Goal: Find specific page/section: Find specific page/section

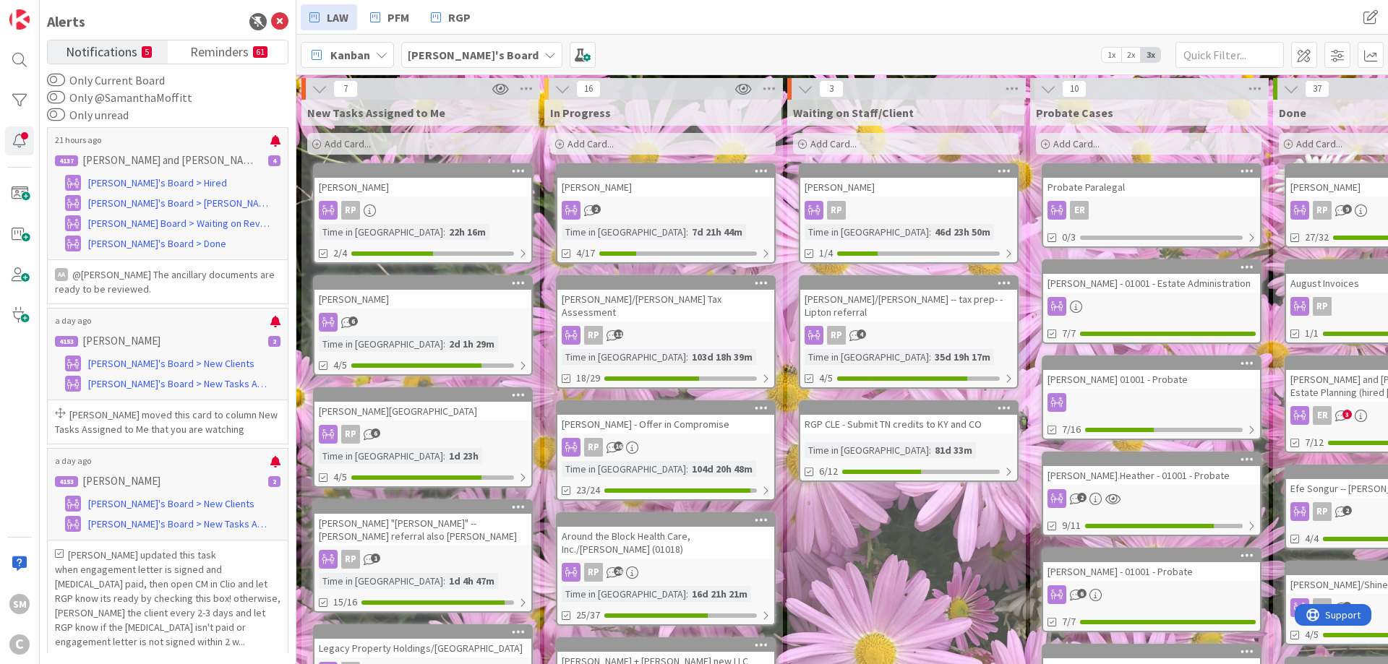
click at [280, 11] on div "Alerts" at bounding box center [167, 22] width 241 height 22
click at [279, 20] on icon at bounding box center [279, 21] width 17 height 17
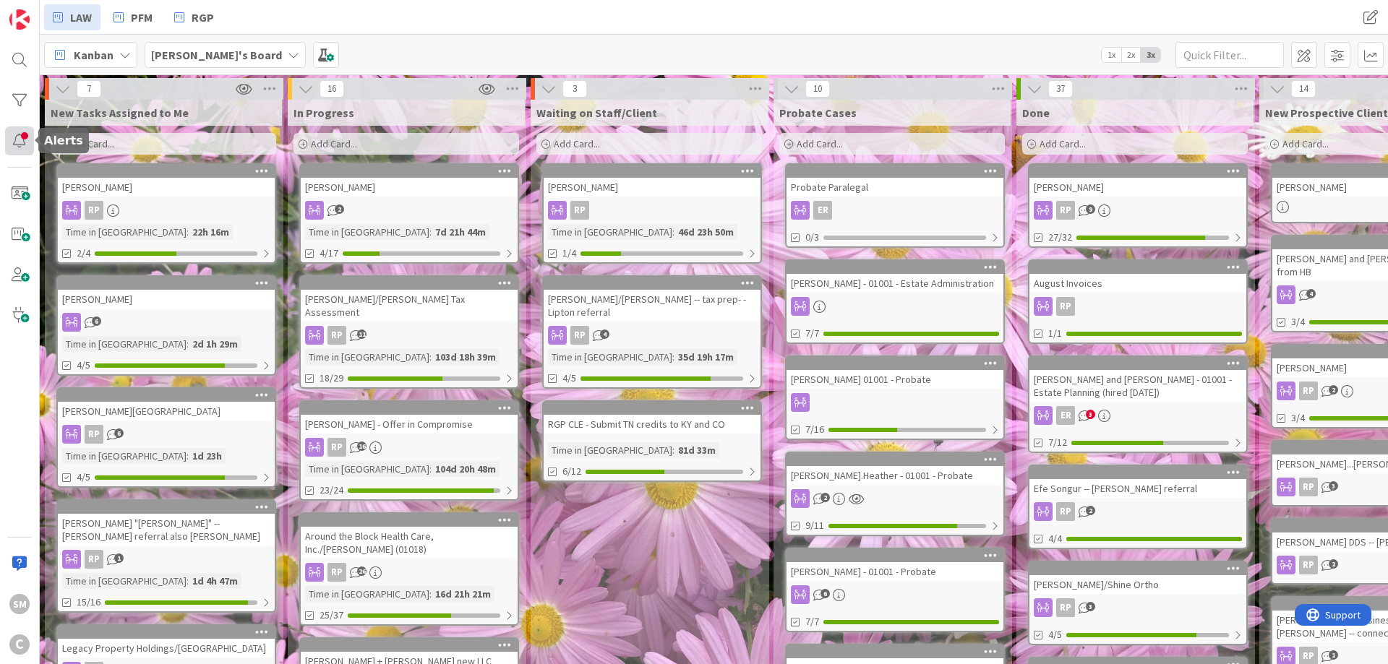
click at [20, 142] on div at bounding box center [19, 140] width 29 height 29
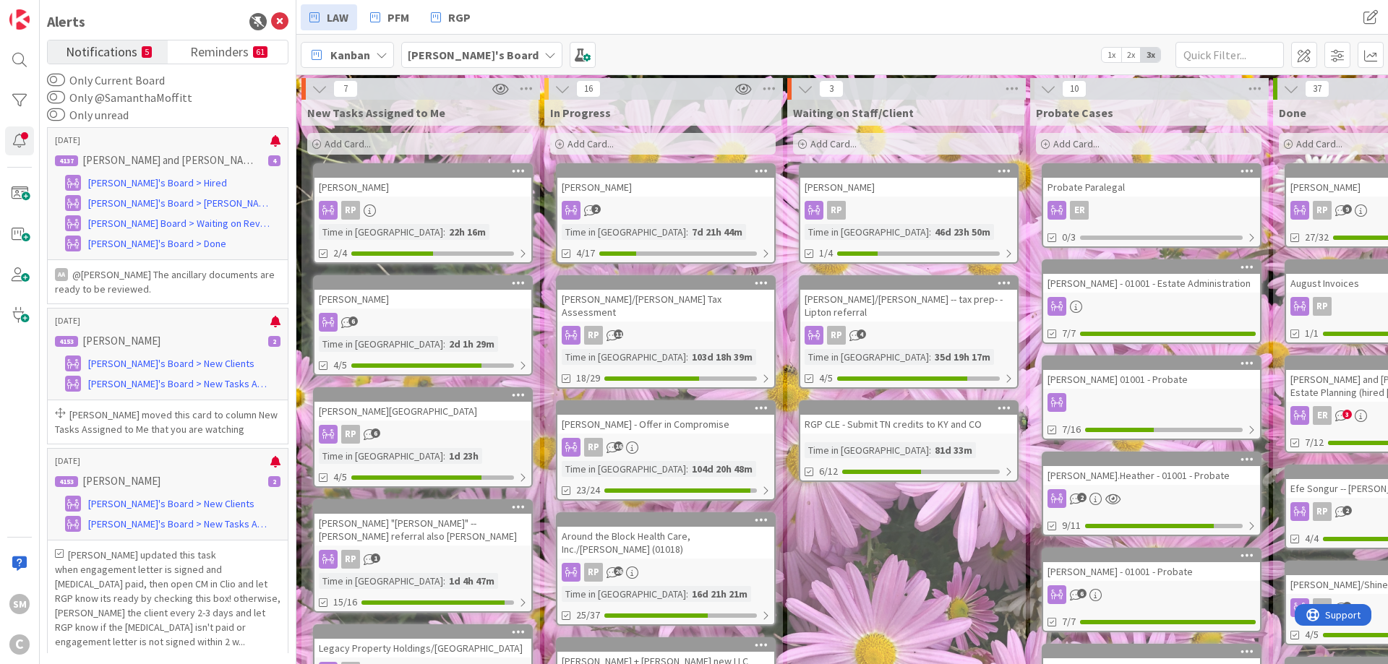
drag, startPoint x: 655, startPoint y: 39, endPoint x: 486, endPoint y: 25, distance: 169.0
click at [654, 38] on div "Kanban [PERSON_NAME]'s Board 1x 2x 3x" at bounding box center [841, 55] width 1091 height 40
click at [379, 16] on icon at bounding box center [375, 17] width 10 height 19
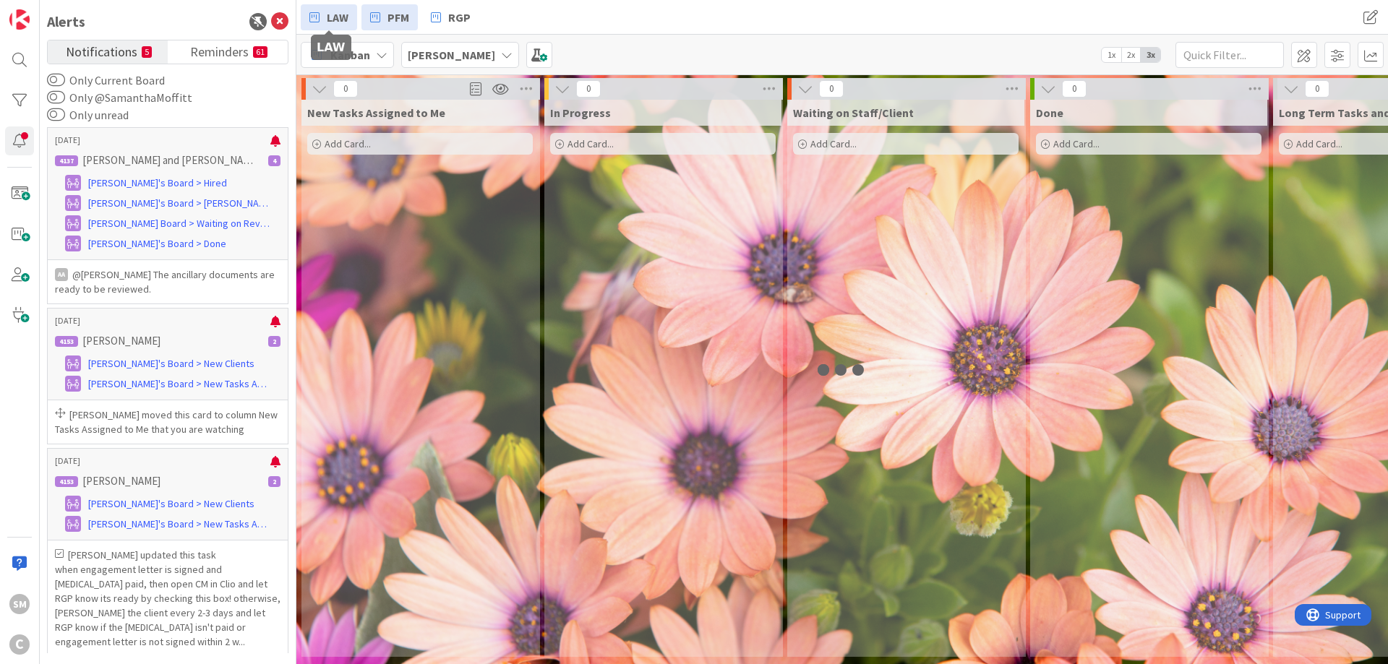
click at [329, 16] on span "LAW" at bounding box center [338, 17] width 22 height 17
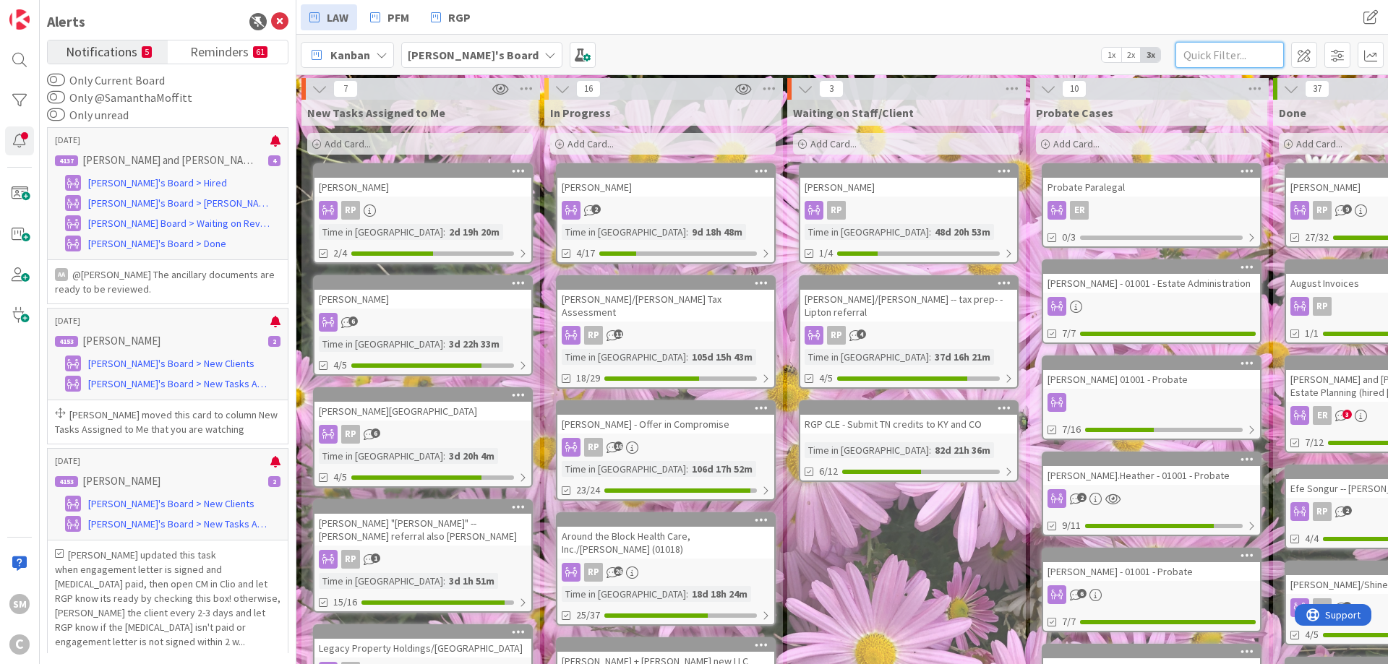
click at [1214, 52] on input "text" at bounding box center [1229, 55] width 108 height 26
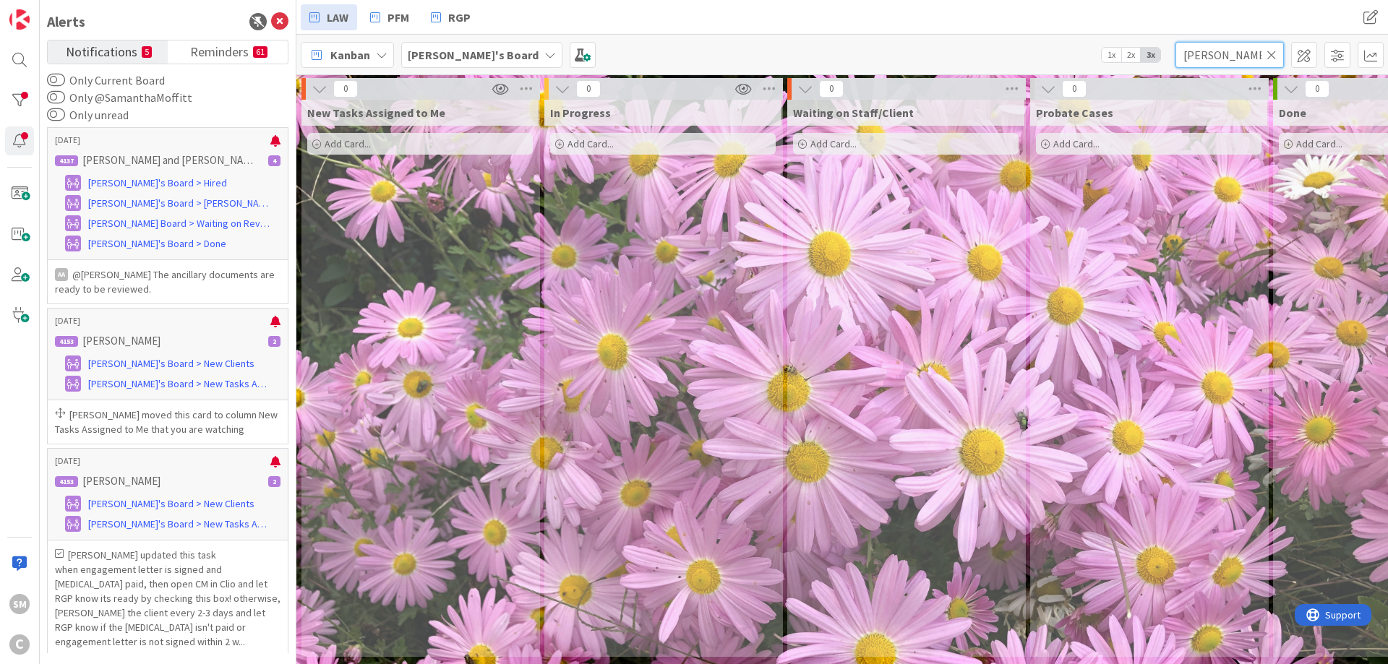
type input "[PERSON_NAME]"
drag, startPoint x: 1036, startPoint y: 268, endPoint x: 867, endPoint y: 259, distance: 169.4
drag, startPoint x: 1232, startPoint y: 63, endPoint x: 1139, endPoint y: 64, distance: 92.5
click at [1175, 64] on input "[PERSON_NAME]" at bounding box center [1229, 55] width 108 height 26
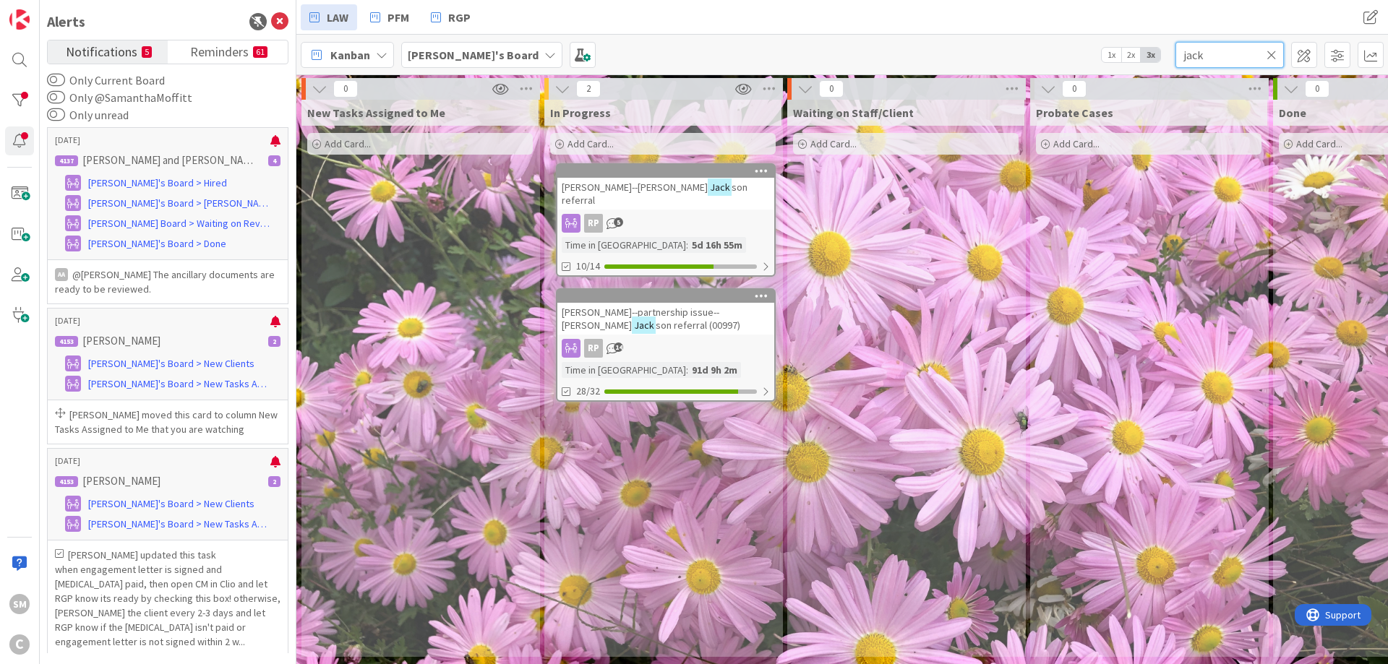
type input "jack"
drag, startPoint x: 1085, startPoint y: 262, endPoint x: 572, endPoint y: 275, distance: 513.3
click at [1273, 49] on icon at bounding box center [1271, 54] width 10 height 13
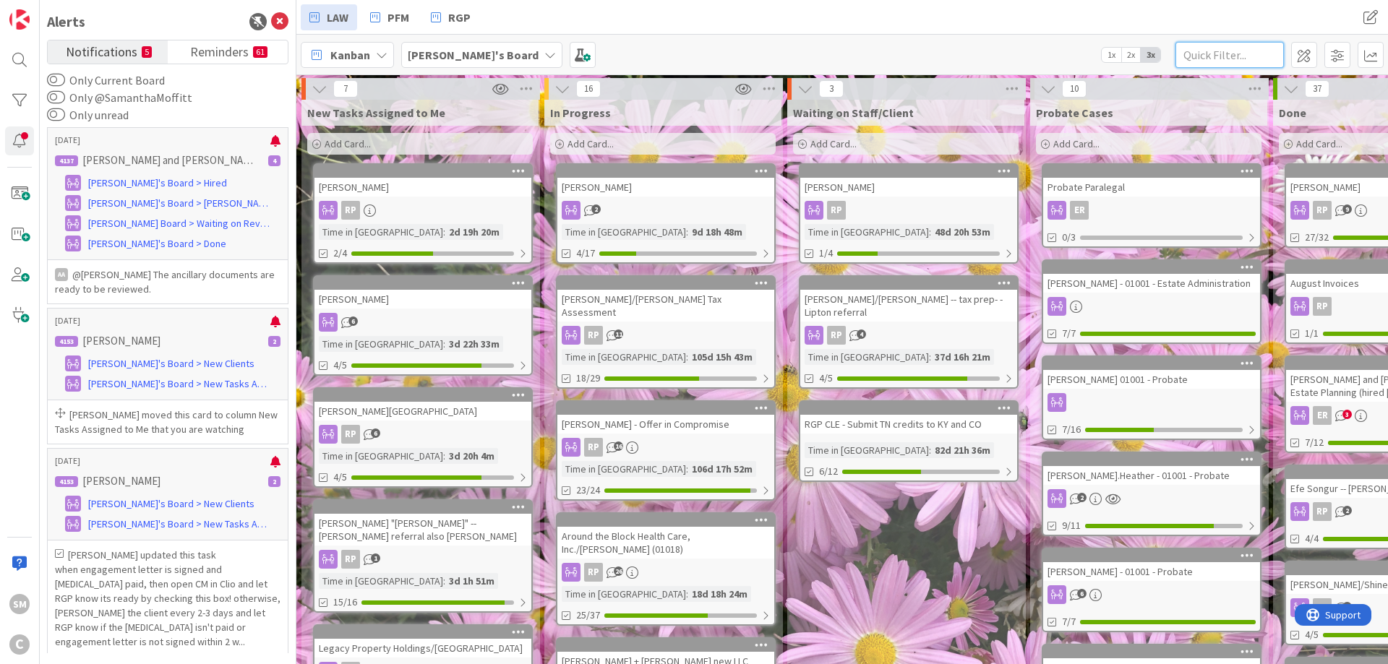
click at [1201, 53] on input "text" at bounding box center [1229, 55] width 108 height 26
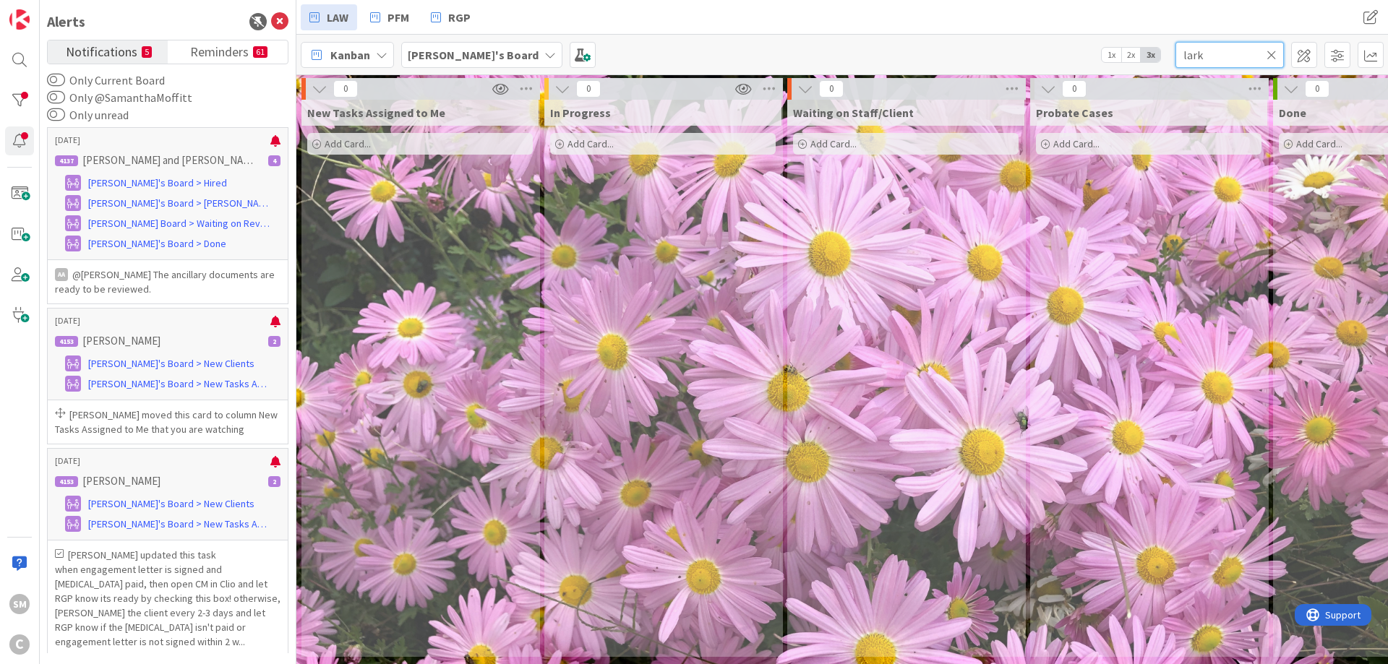
type input "lark"
drag, startPoint x: 1038, startPoint y: 433, endPoint x: 794, endPoint y: 403, distance: 246.1
click at [1271, 53] on icon at bounding box center [1271, 54] width 10 height 13
